Goal: Task Accomplishment & Management: Complete application form

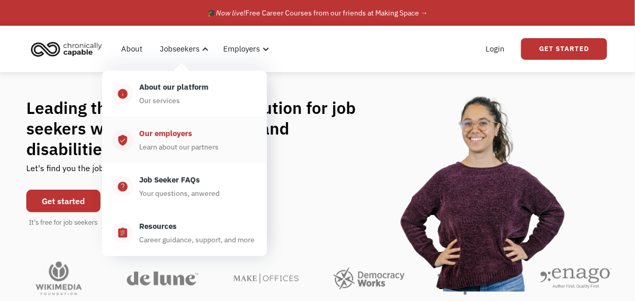
click at [178, 133] on div "Our employers" at bounding box center [165, 133] width 53 height 12
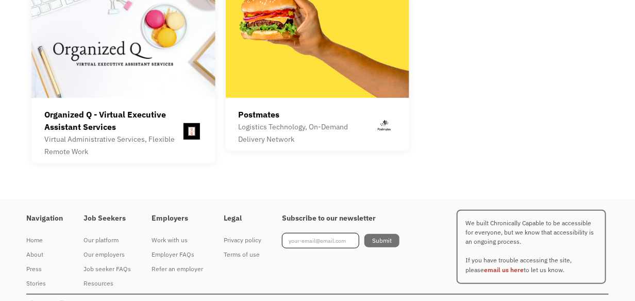
scroll to position [2941, 0]
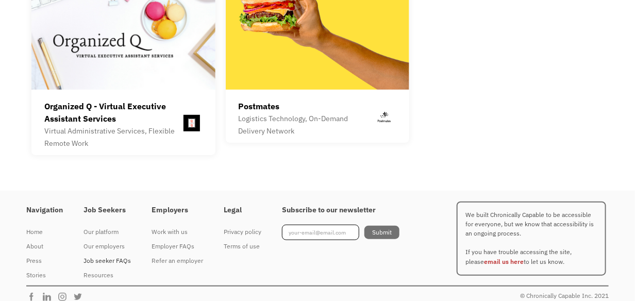
click at [113, 255] on div "Job seeker FAQs" at bounding box center [107, 261] width 47 height 12
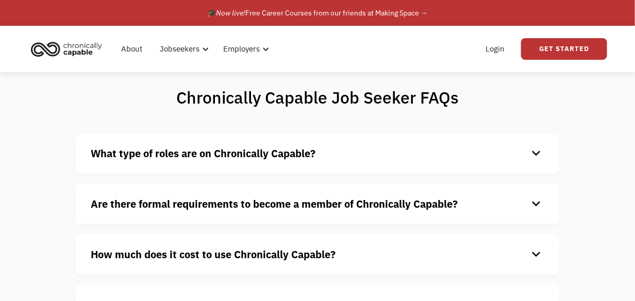
click at [537, 256] on div "keyboard_arrow_down" at bounding box center [536, 254] width 17 height 15
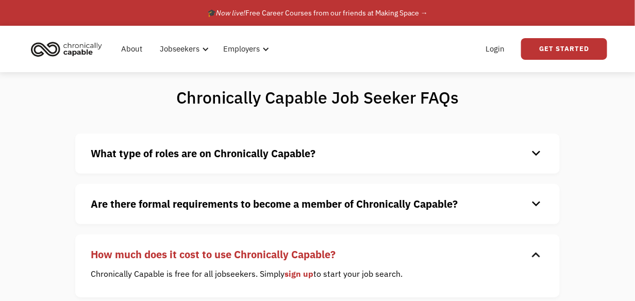
click at [534, 252] on div "keyboard_arrow_down" at bounding box center [536, 254] width 17 height 15
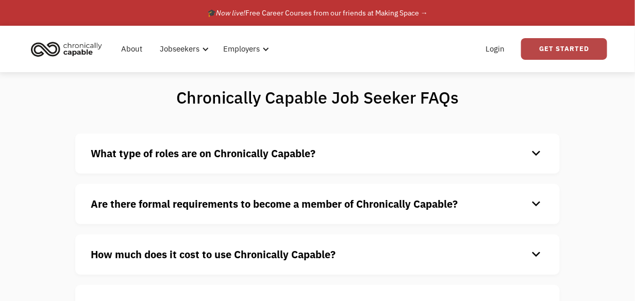
click at [558, 55] on link "Get Started" at bounding box center [564, 49] width 86 height 22
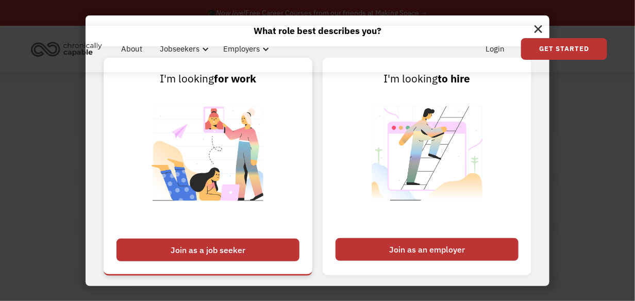
click at [255, 244] on div "Join as a job seeker" at bounding box center [208, 250] width 183 height 23
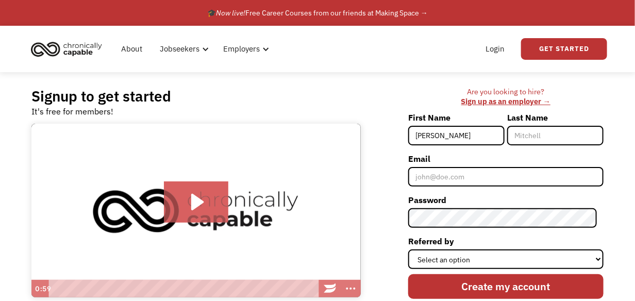
type input "Angela"
click at [552, 136] on input "Last Name" at bounding box center [556, 136] width 96 height 20
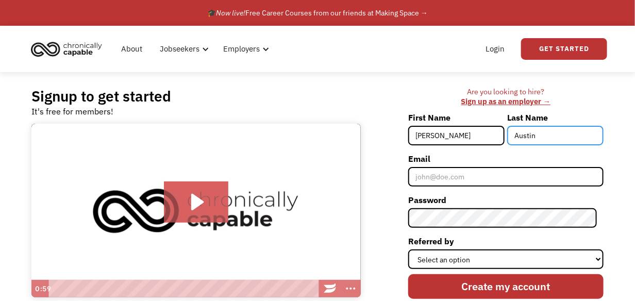
type input "Austin"
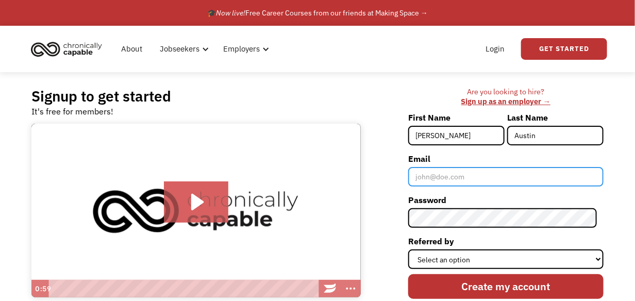
click at [480, 181] on input "Email" at bounding box center [506, 177] width 195 height 20
type input "austinangelam@icloud.com"
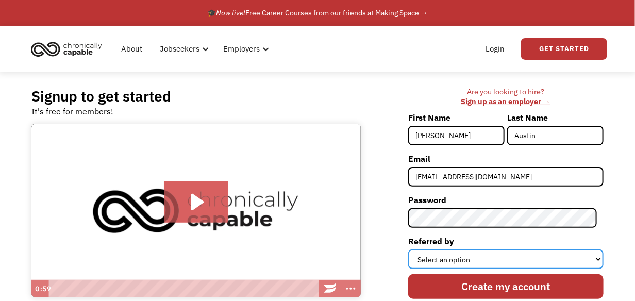
click at [432, 255] on select "Select an option Instagram Facebook Twitter Search Engine News Article Word of …" at bounding box center [506, 260] width 195 height 20
select select "Other"
click at [415, 250] on select "Select an option Instagram Facebook Twitter Search Engine News Article Word of …" at bounding box center [506, 260] width 195 height 20
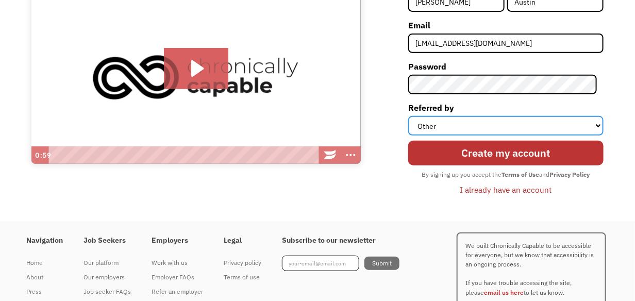
scroll to position [144, 0]
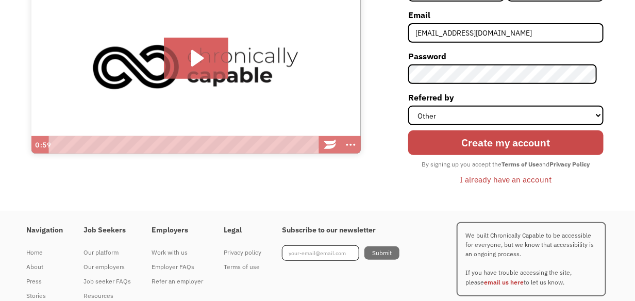
click at [507, 143] on input "Create my account" at bounding box center [506, 143] width 195 height 24
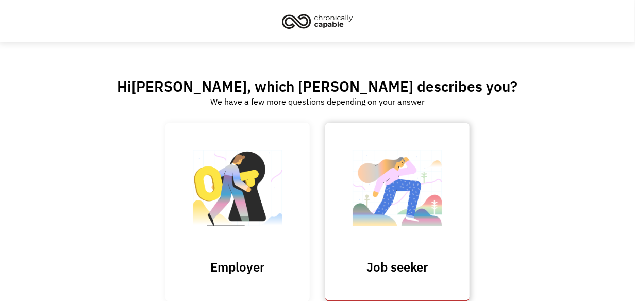
click at [371, 222] on img at bounding box center [397, 193] width 103 height 101
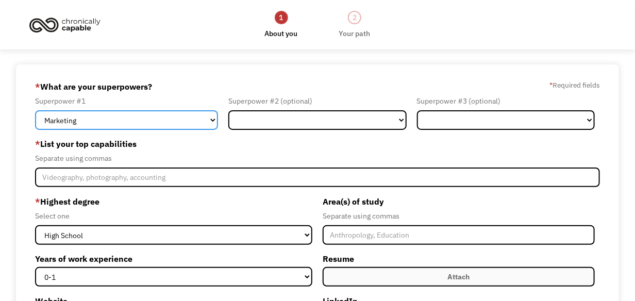
click at [215, 120] on select "Marketing Human Resources Finance Technology Operations Sales Industrial & Manu…" at bounding box center [126, 120] width 183 height 20
select select "Customer Service"
click at [35, 110] on select "Marketing Human Resources Finance Technology Operations Sales Industrial & Manu…" at bounding box center [126, 120] width 183 height 20
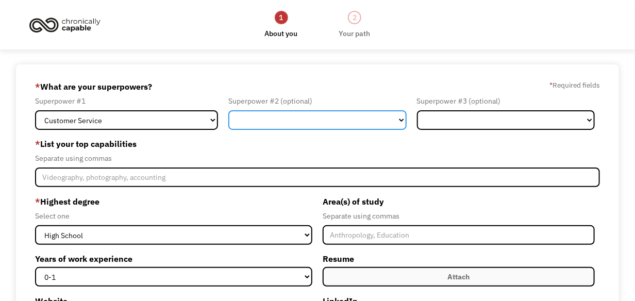
click at [400, 119] on select "Marketing Human Resources Finance Technology Operations Sales Industrial & Manu…" at bounding box center [318, 120] width 178 height 20
select select "Healthcare"
click at [229, 110] on select "Marketing Human Resources Finance Technology Operations Sales Industrial & Manu…" at bounding box center [318, 120] width 178 height 20
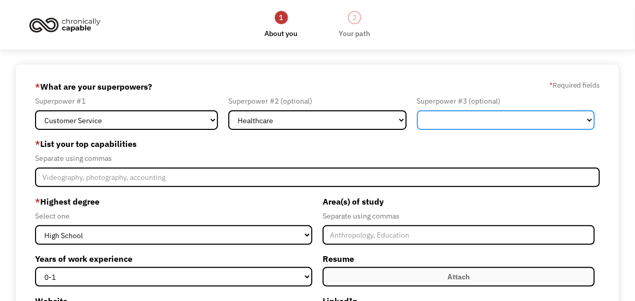
click at [592, 120] on select "Marketing Human Resources Finance Technology Operations Sales Industrial & Manu…" at bounding box center [506, 120] width 178 height 20
select select "Sales"
click at [417, 110] on select "Marketing Human Resources Finance Technology Operations Sales Industrial & Manu…" at bounding box center [506, 120] width 178 height 20
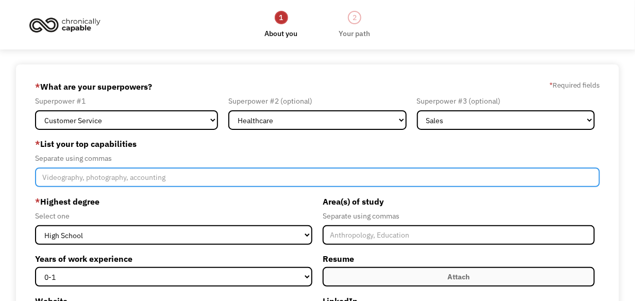
click at [135, 179] on input "Member-Create-Step1" at bounding box center [317, 178] width 565 height 20
click at [58, 179] on input "Member-Create-Step1" at bounding box center [317, 178] width 565 height 20
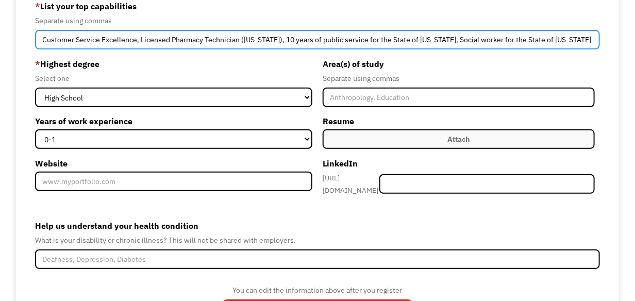
scroll to position [144, 0]
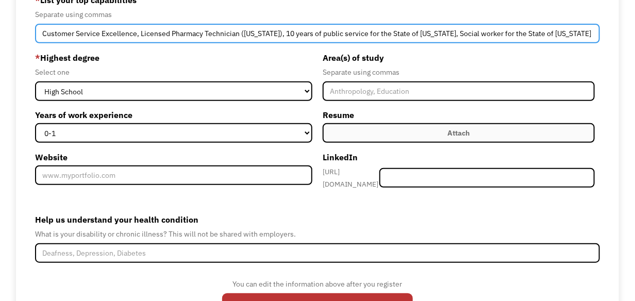
type input "Customer Service Excellence, Licensed Pharmacy Technician (Indiana), 10 years o…"
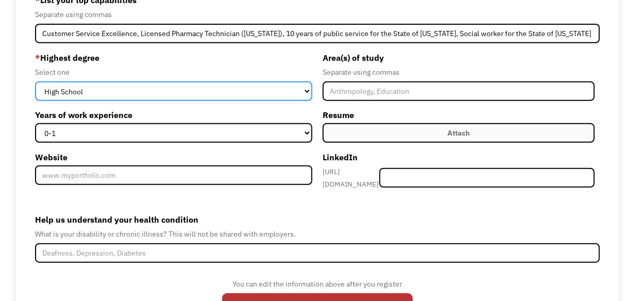
click at [307, 93] on select "High School Associates Bachelors Master's PhD" at bounding box center [174, 91] width 278 height 20
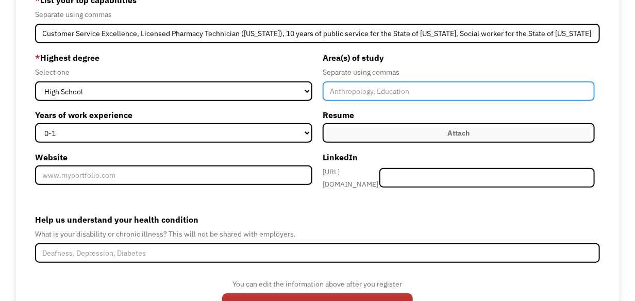
click at [364, 89] on input "Member-Create-Step1" at bounding box center [459, 91] width 272 height 20
type input "Business"
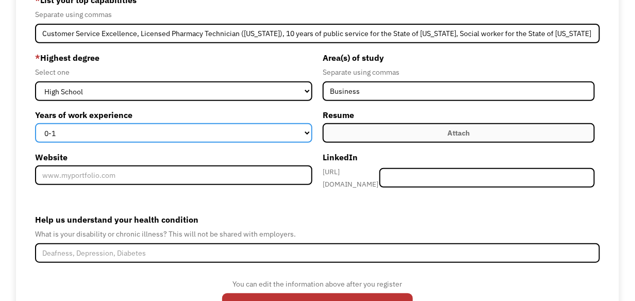
click at [275, 132] on select "0-1 2-4 5-10 11-15 15+" at bounding box center [174, 133] width 278 height 20
select select "15+"
click at [35, 123] on select "0-1 2-4 5-10 11-15 15+" at bounding box center [174, 133] width 278 height 20
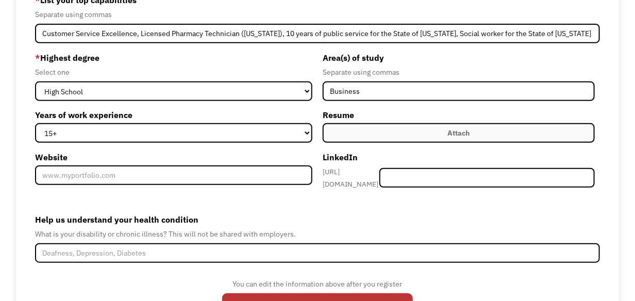
click at [439, 133] on label "Attach" at bounding box center [459, 133] width 272 height 20
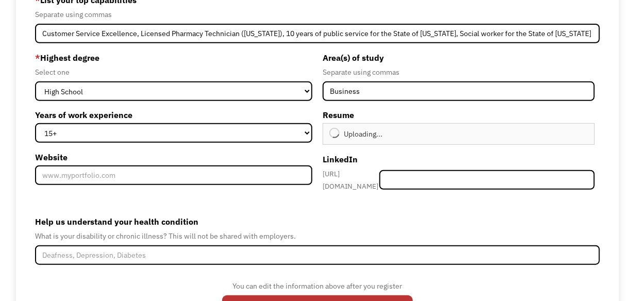
type input "Continue"
click at [471, 135] on div "Remove file" at bounding box center [473, 133] width 5 height 5
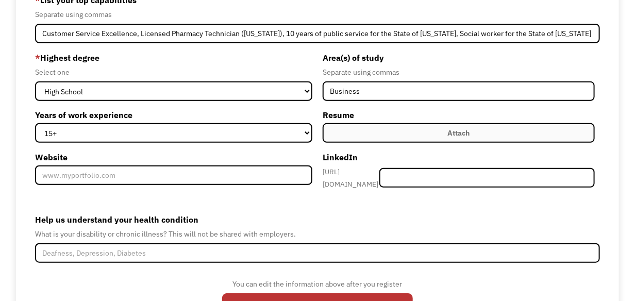
click at [451, 136] on div "Attach" at bounding box center [459, 133] width 22 height 12
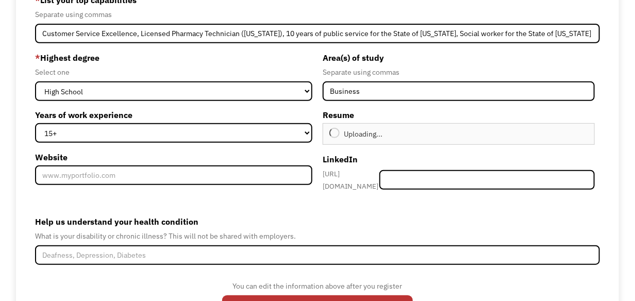
type input "Continue"
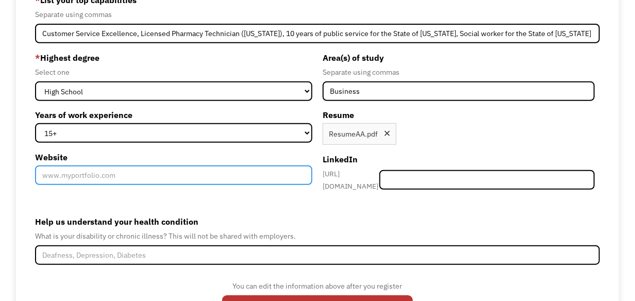
click at [124, 174] on input "Website" at bounding box center [174, 176] width 278 height 20
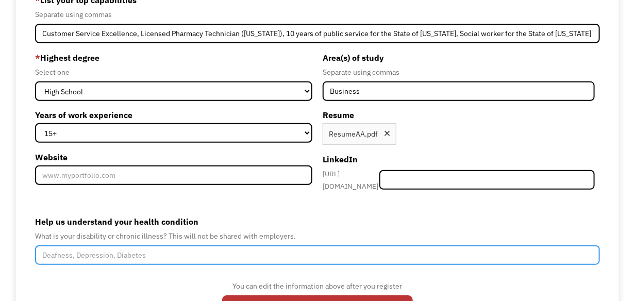
click at [113, 247] on input "Help us understand your health condition" at bounding box center [317, 256] width 565 height 20
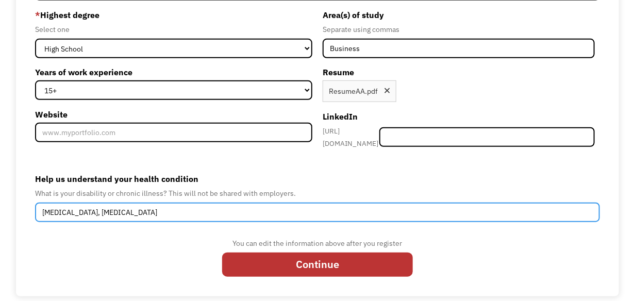
scroll to position [191, 0]
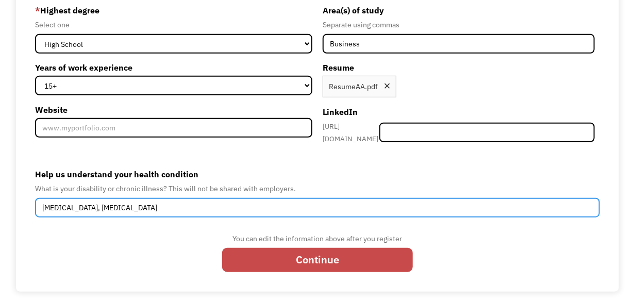
type input "Cystic Fibrosis, asthma"
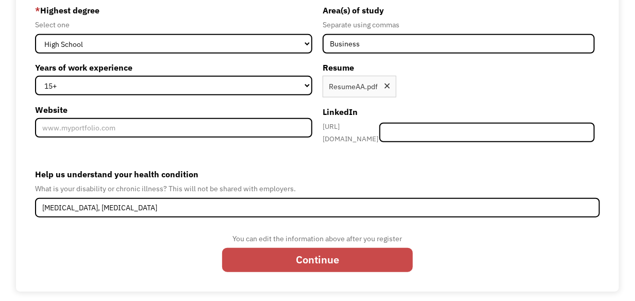
click at [333, 260] on input "Continue" at bounding box center [317, 260] width 191 height 24
type input "Please wait..."
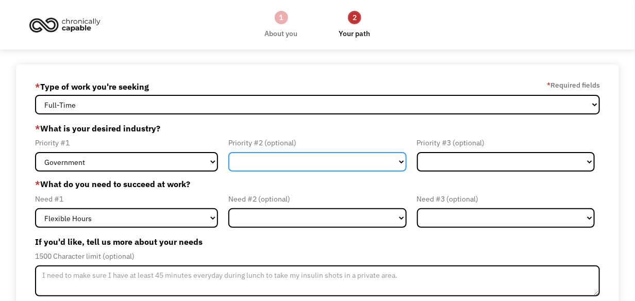
click at [400, 162] on select "Government Finance & Insurance Health & Social Care Tech & Engineering Creative…" at bounding box center [318, 162] width 178 height 20
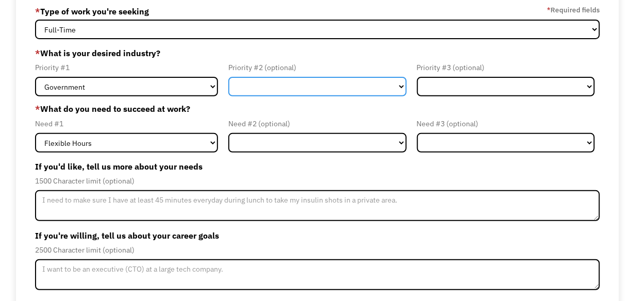
scroll to position [82, 0]
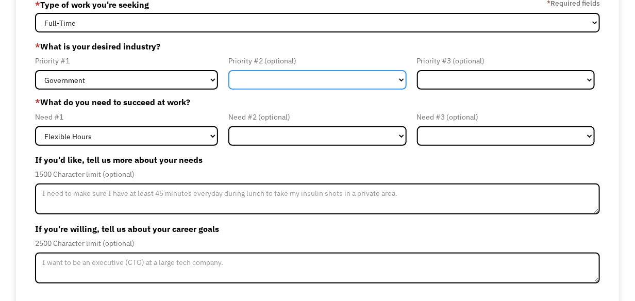
click at [403, 79] on select "Government Finance & Insurance Health & Social Care Tech & Engineering Creative…" at bounding box center [318, 80] width 178 height 20
select select "Health & Social Care"
click at [229, 70] on select "Government Finance & Insurance Health & Social Care Tech & Engineering Creative…" at bounding box center [318, 80] width 178 height 20
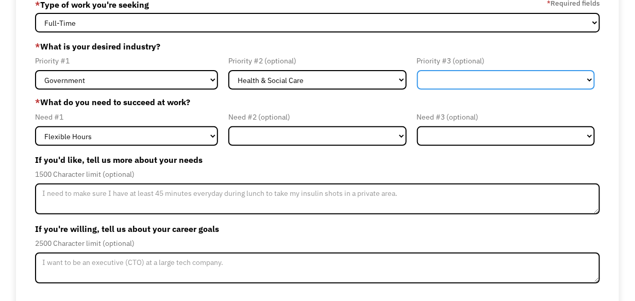
click at [590, 79] on select "Government Finance & Insurance Health & Social Care Tech & Engineering Creative…" at bounding box center [506, 80] width 178 height 20
select select "Other"
click at [417, 70] on select "Government Finance & Insurance Health & Social Care Tech & Engineering Creative…" at bounding box center [506, 80] width 178 height 20
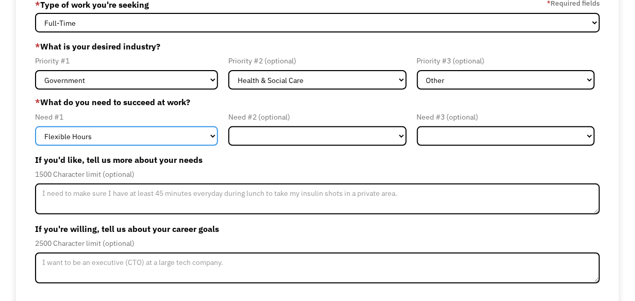
click at [212, 135] on select "Flexible Hours Remote Work Service Animal On-site Accommodations Visual Support…" at bounding box center [126, 136] width 183 height 20
select select "Remote Work"
click at [35, 126] on select "Flexible Hours Remote Work Service Animal On-site Accommodations Visual Support…" at bounding box center [126, 136] width 183 height 20
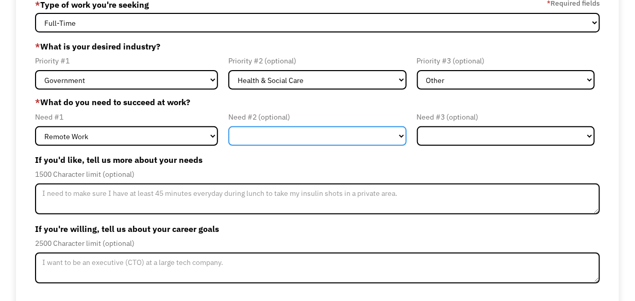
click at [402, 135] on select "Flexible Hours Remote Work Service Animal On-site Accommodations Visual Support…" at bounding box center [318, 136] width 178 height 20
select select "Flexible Hours"
click at [229, 126] on select "Flexible Hours Remote Work Service Animal On-site Accommodations Visual Support…" at bounding box center [318, 136] width 178 height 20
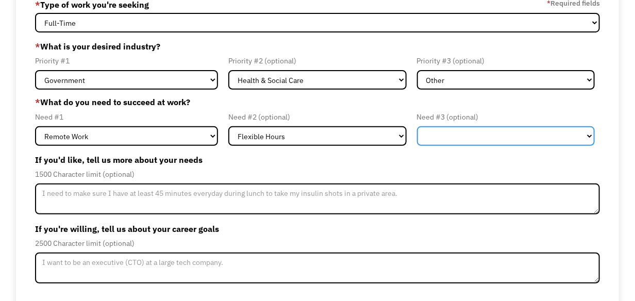
click at [592, 134] on select "Flexible Hours Remote Work Service Animal On-site Accommodations Visual Support…" at bounding box center [506, 136] width 178 height 20
select select "On-site Accommodations"
click at [417, 126] on select "Flexible Hours Remote Work Service Animal On-site Accommodations Visual Support…" at bounding box center [506, 136] width 178 height 20
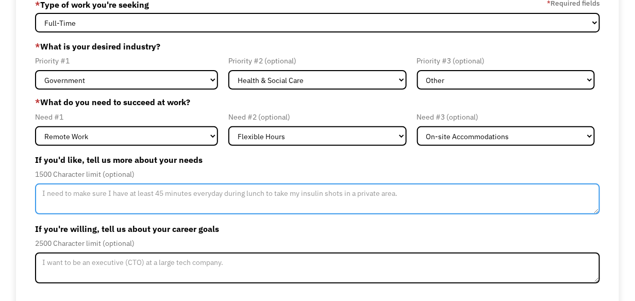
click at [88, 191] on textarea "Member-Update-Form-Step2" at bounding box center [317, 199] width 565 height 31
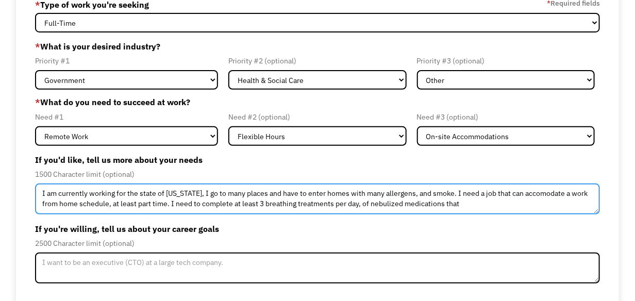
click at [543, 200] on textarea "I am currently working for the state of Indiana, I go to many places and have t…" at bounding box center [317, 199] width 565 height 31
click at [542, 195] on textarea "I am currently working for the state of Indiana, I go to many places and have t…" at bounding box center [317, 199] width 565 height 31
click at [466, 200] on textarea "I am currently working for the state of Indiana, I go to many places and have t…" at bounding box center [317, 199] width 565 height 31
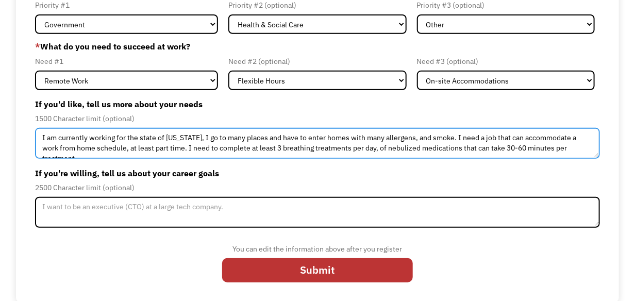
scroll to position [138, 0]
type textarea "I am currently working for the state of Indiana, I go to many places and have t…"
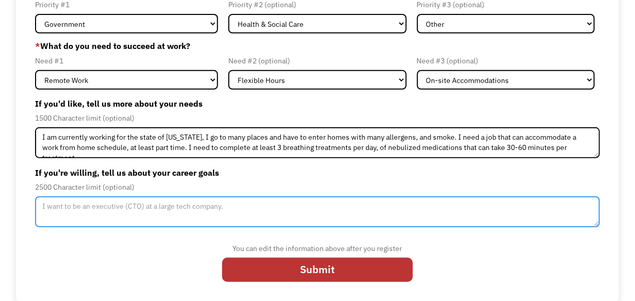
click at [115, 209] on textarea "Member-Update-Form-Step2" at bounding box center [317, 212] width 565 height 31
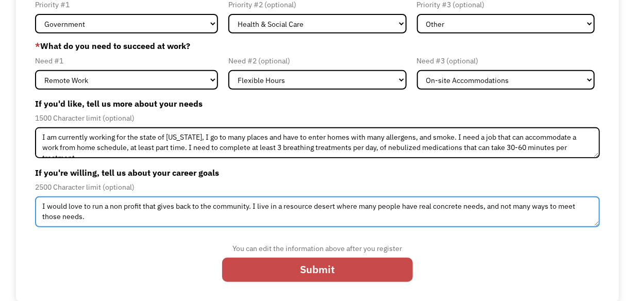
type textarea "I would love to run a non profit that gives back to the community. I live in a …"
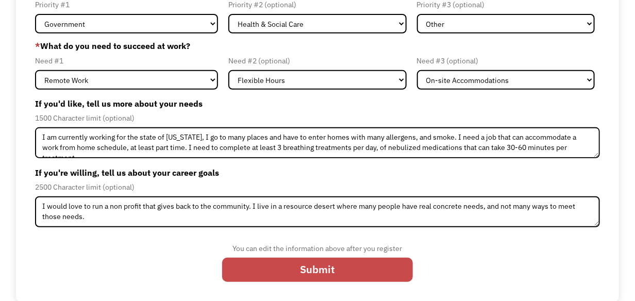
click at [286, 268] on input "Submit" at bounding box center [317, 270] width 191 height 24
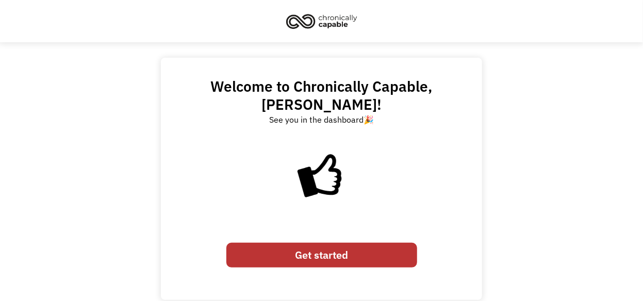
click at [318, 243] on link "Get started" at bounding box center [321, 255] width 191 height 24
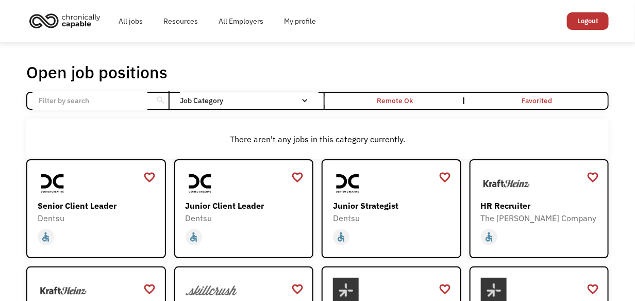
click at [107, 100] on input "Email Form" at bounding box center [89, 101] width 115 height 20
click at [78, 102] on input "Email Form" at bounding box center [89, 101] width 115 height 20
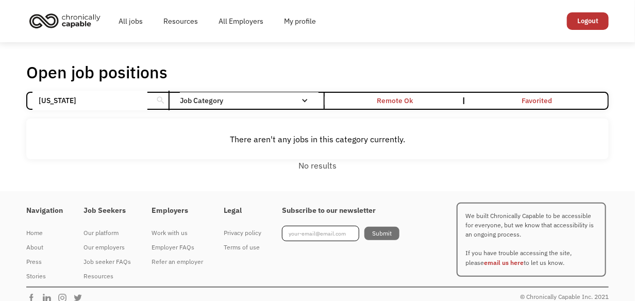
click input "Email Form" at bounding box center [0, 0] width 0 height 0
type input "I"
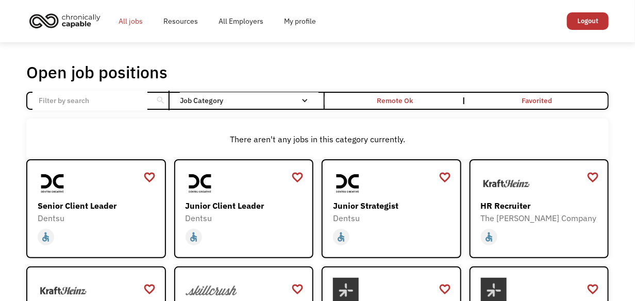
click at [132, 24] on link "All jobs" at bounding box center [130, 21] width 45 height 33
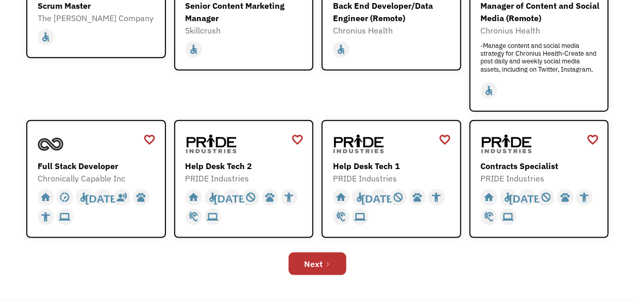
scroll to position [309, 0]
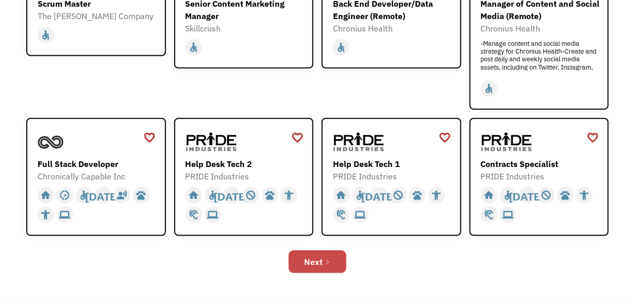
click at [325, 256] on link "Next" at bounding box center [318, 262] width 58 height 23
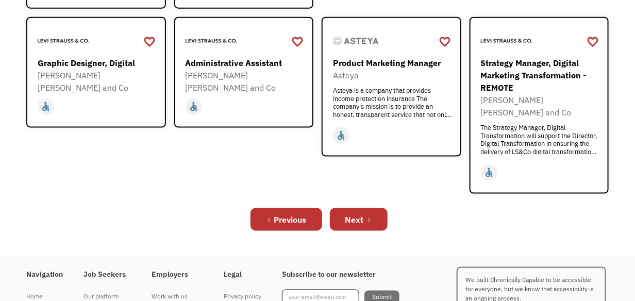
scroll to position [409, 0]
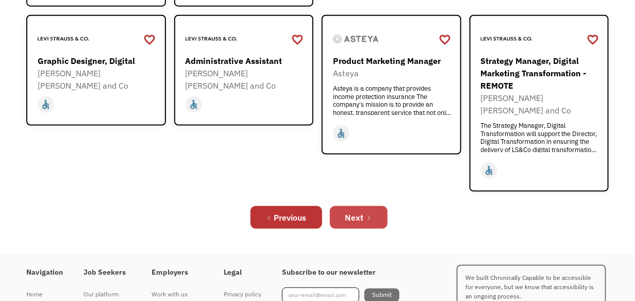
click at [353, 211] on div "Next" at bounding box center [355, 217] width 19 height 12
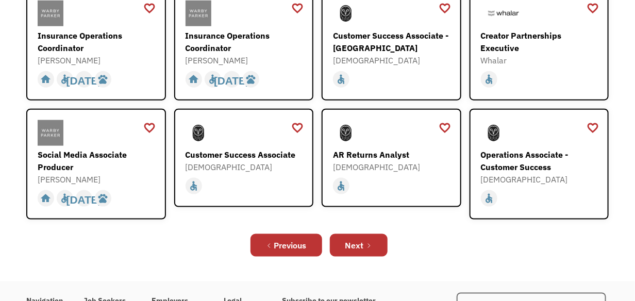
scroll to position [371, 0]
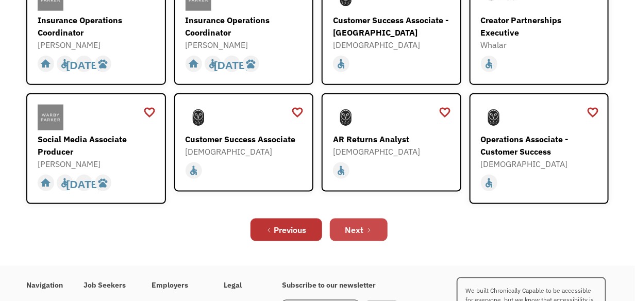
click at [364, 220] on link "Next" at bounding box center [359, 230] width 58 height 23
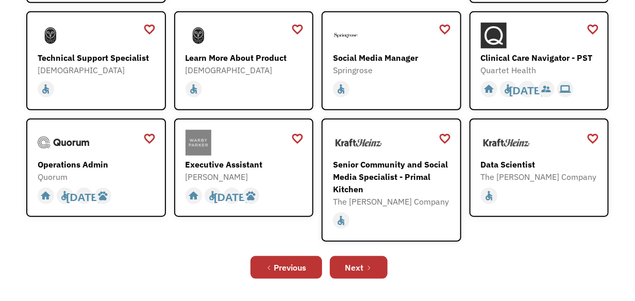
scroll to position [268, 0]
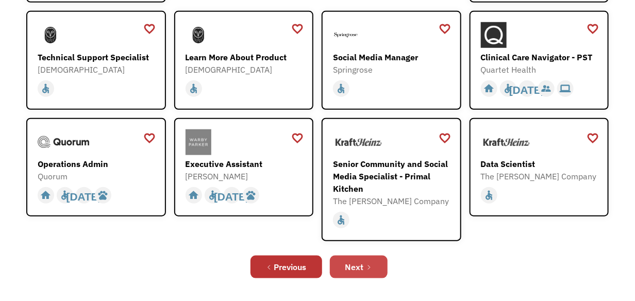
click at [364, 266] on div "Next" at bounding box center [355, 267] width 19 height 12
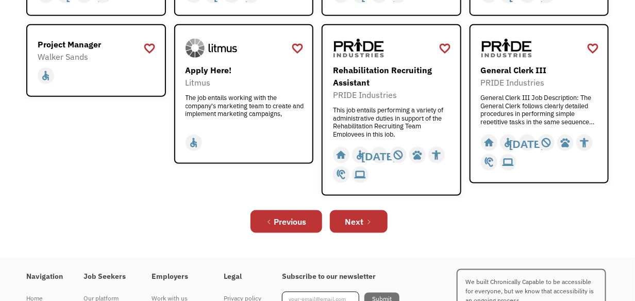
scroll to position [413, 0]
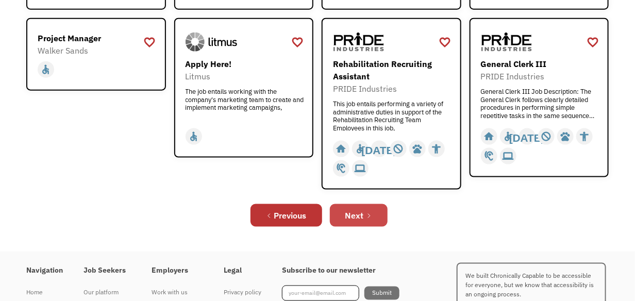
click at [365, 212] on link "Next" at bounding box center [359, 215] width 58 height 23
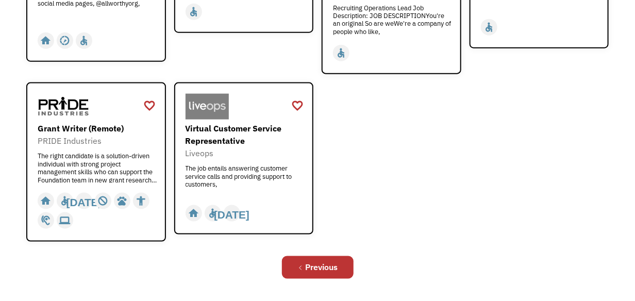
scroll to position [449, 0]
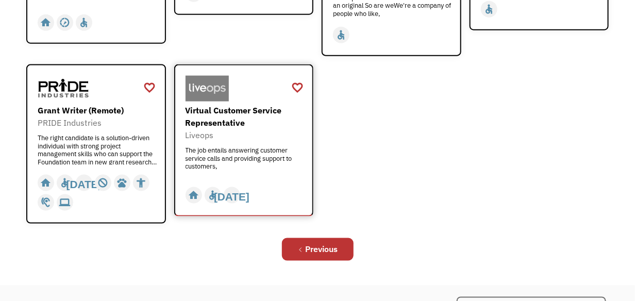
click at [219, 104] on div "Virtual Customer Service Representative" at bounding box center [246, 116] width 120 height 25
click at [336, 243] on div "Previous" at bounding box center [322, 249] width 32 height 12
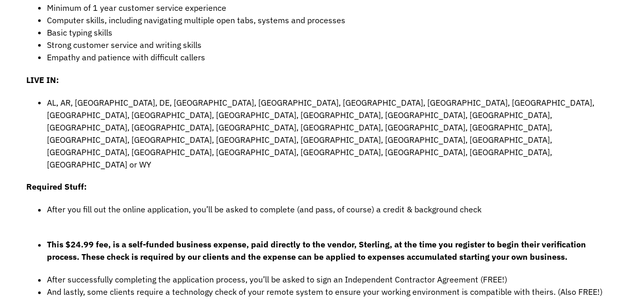
scroll to position [531, 0]
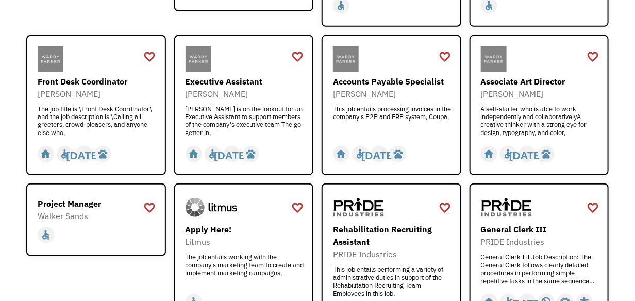
scroll to position [268, 0]
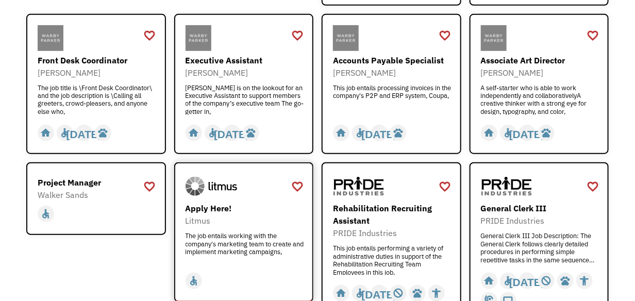
click at [199, 185] on img at bounding box center [212, 187] width 52 height 26
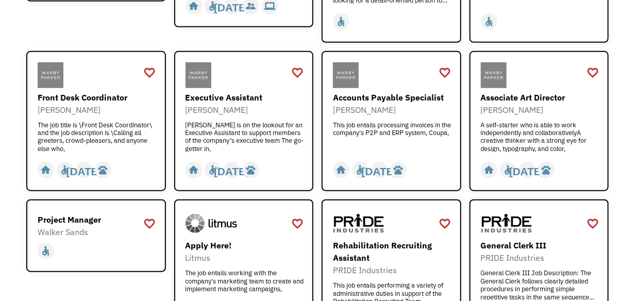
scroll to position [227, 0]
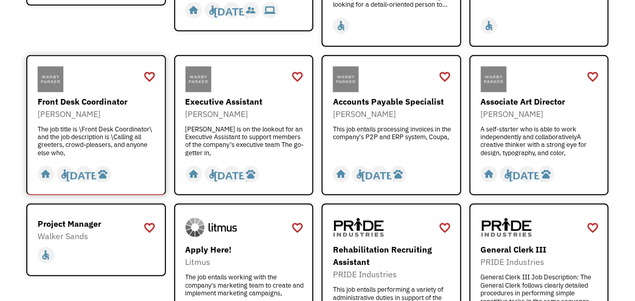
click at [110, 99] on div "Front Desk Coordinator" at bounding box center [98, 101] width 120 height 12
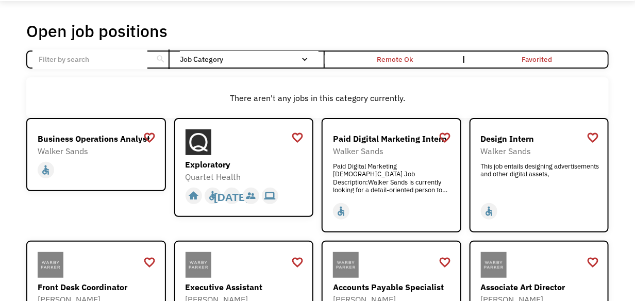
scroll to position [41, 0]
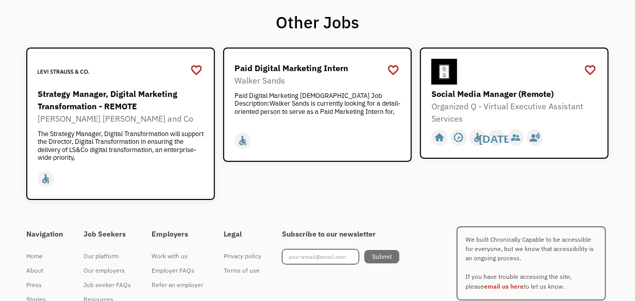
scroll to position [1127, 0]
